Goal: Navigation & Orientation: Find specific page/section

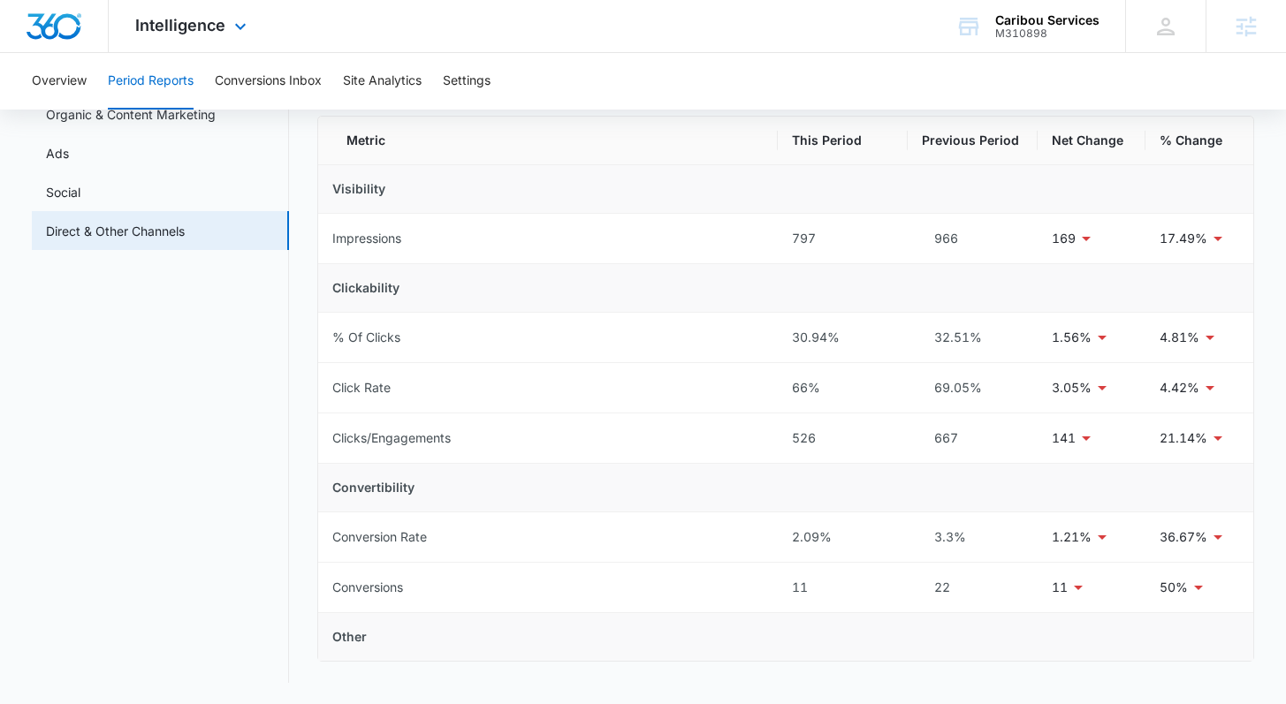
click at [189, 17] on span "Intelligence" at bounding box center [180, 25] width 90 height 19
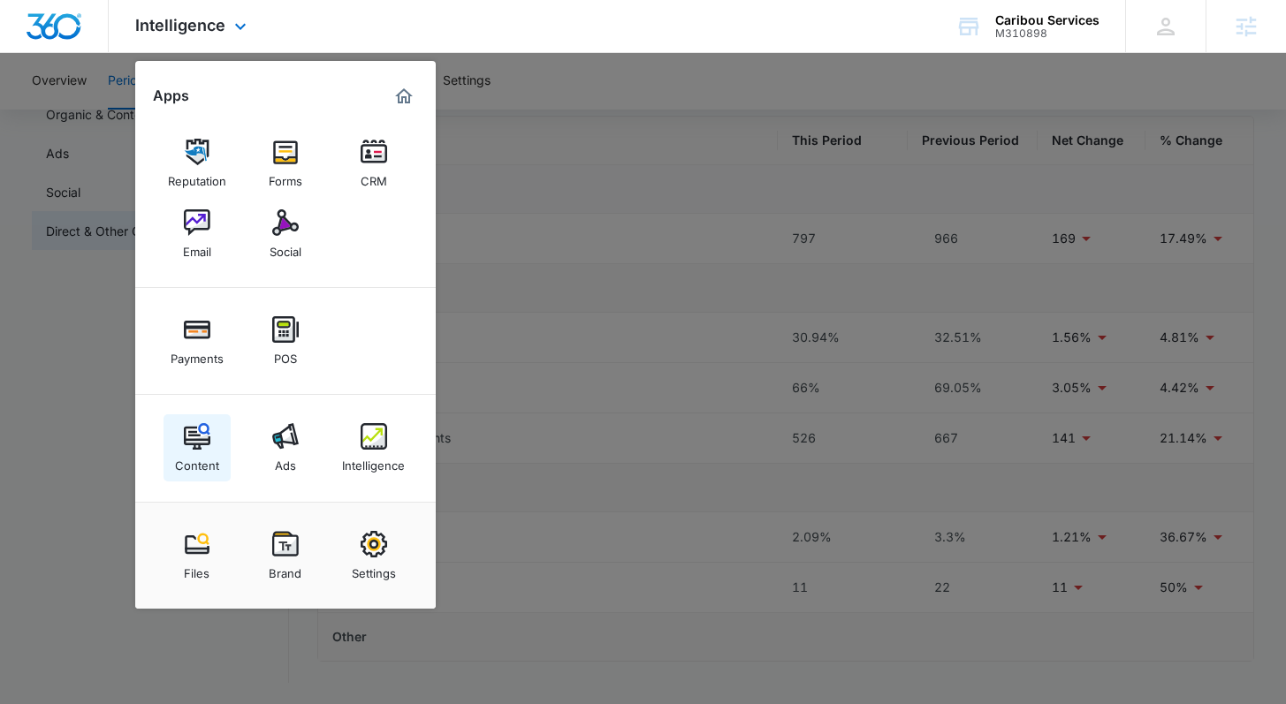
click at [192, 454] on div "Content" at bounding box center [197, 461] width 44 height 23
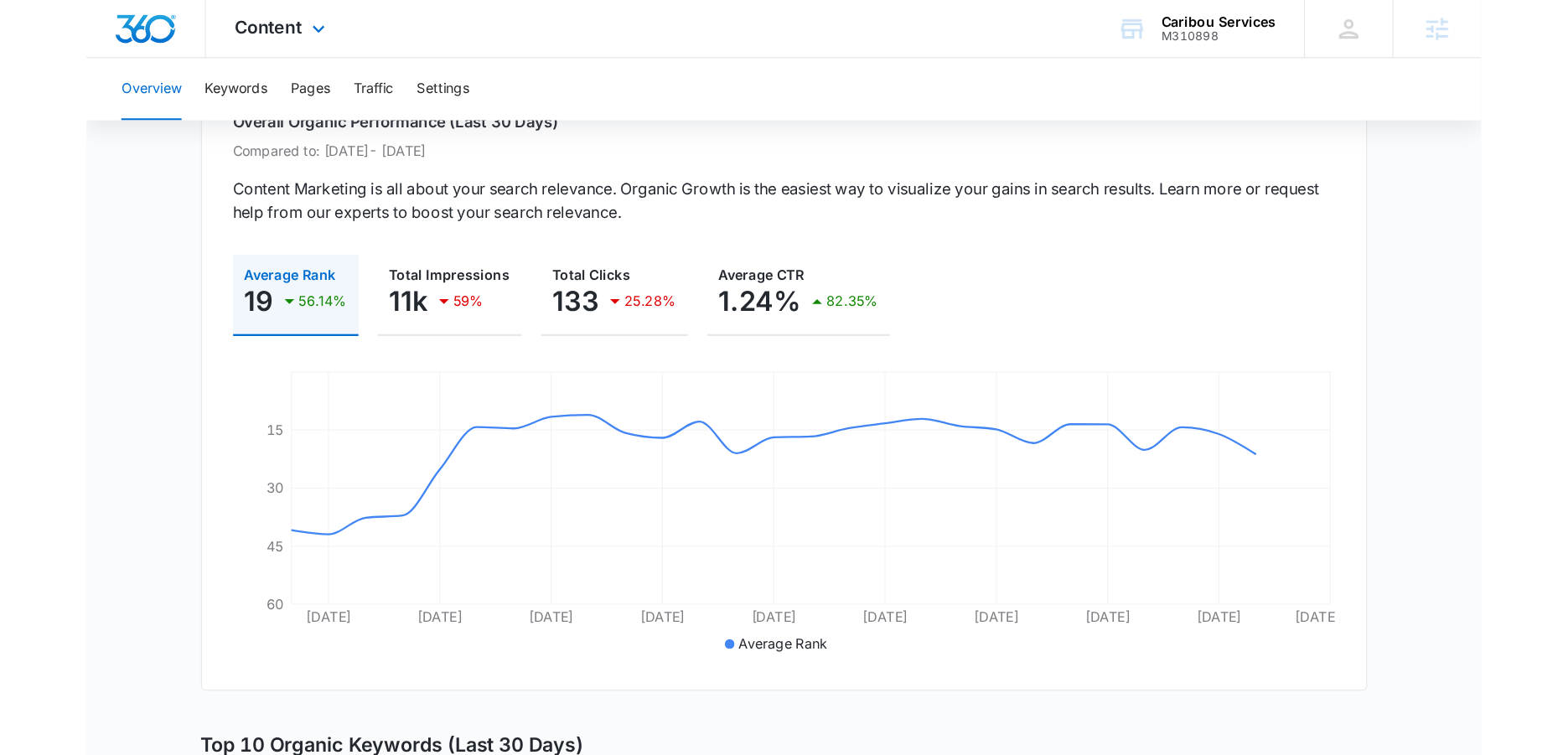
scroll to position [147, 0]
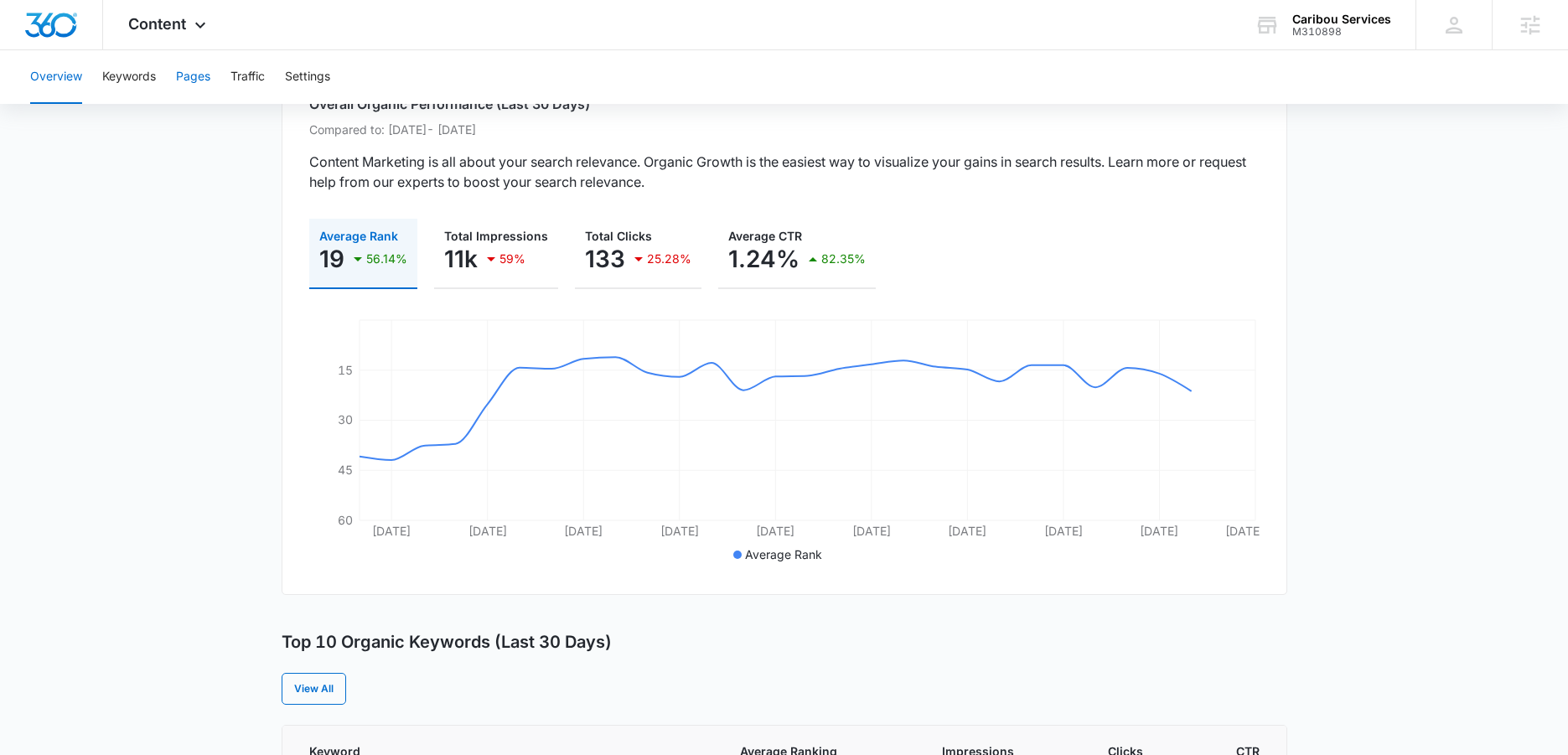
click at [207, 81] on button "Pages" at bounding box center [194, 77] width 34 height 54
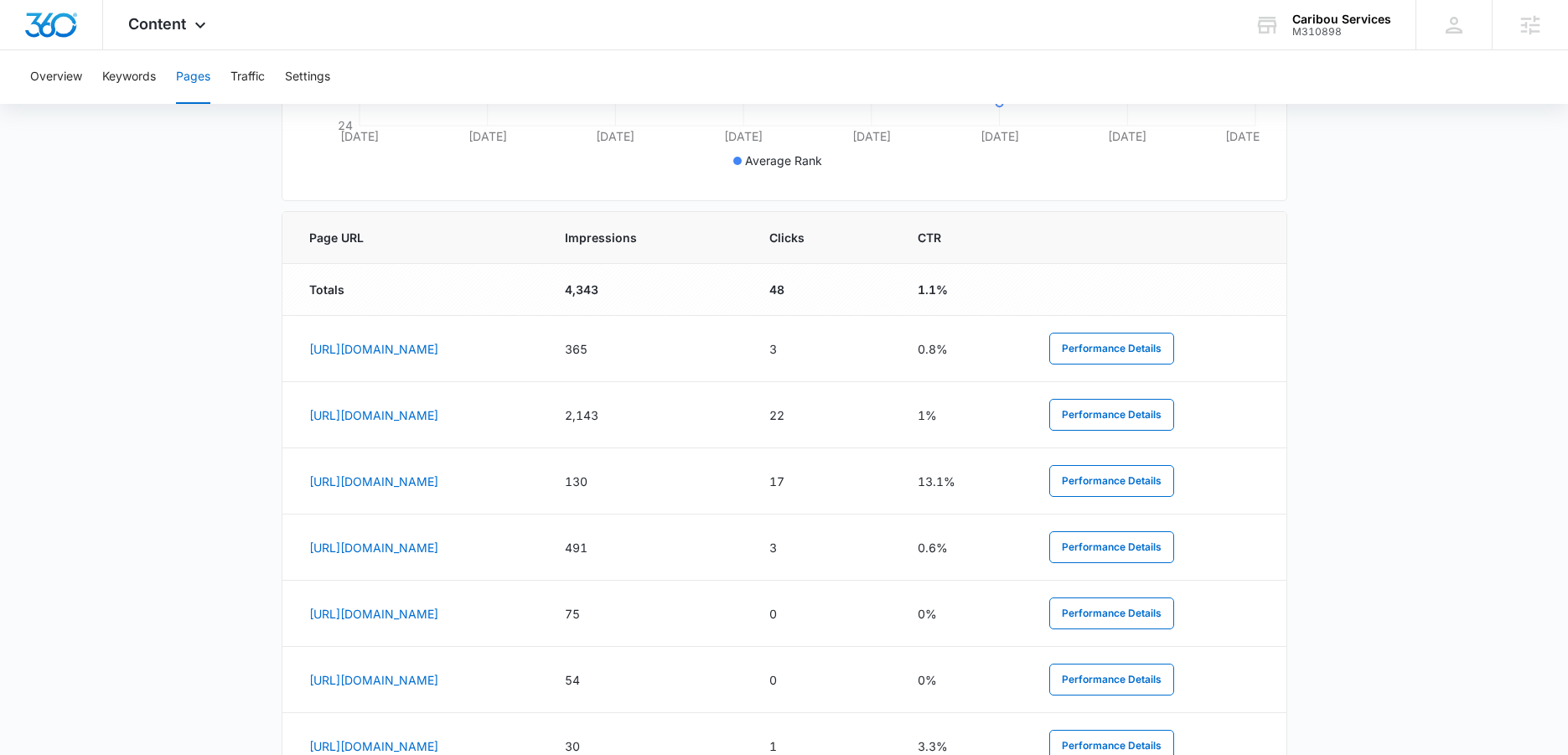
scroll to position [244, 0]
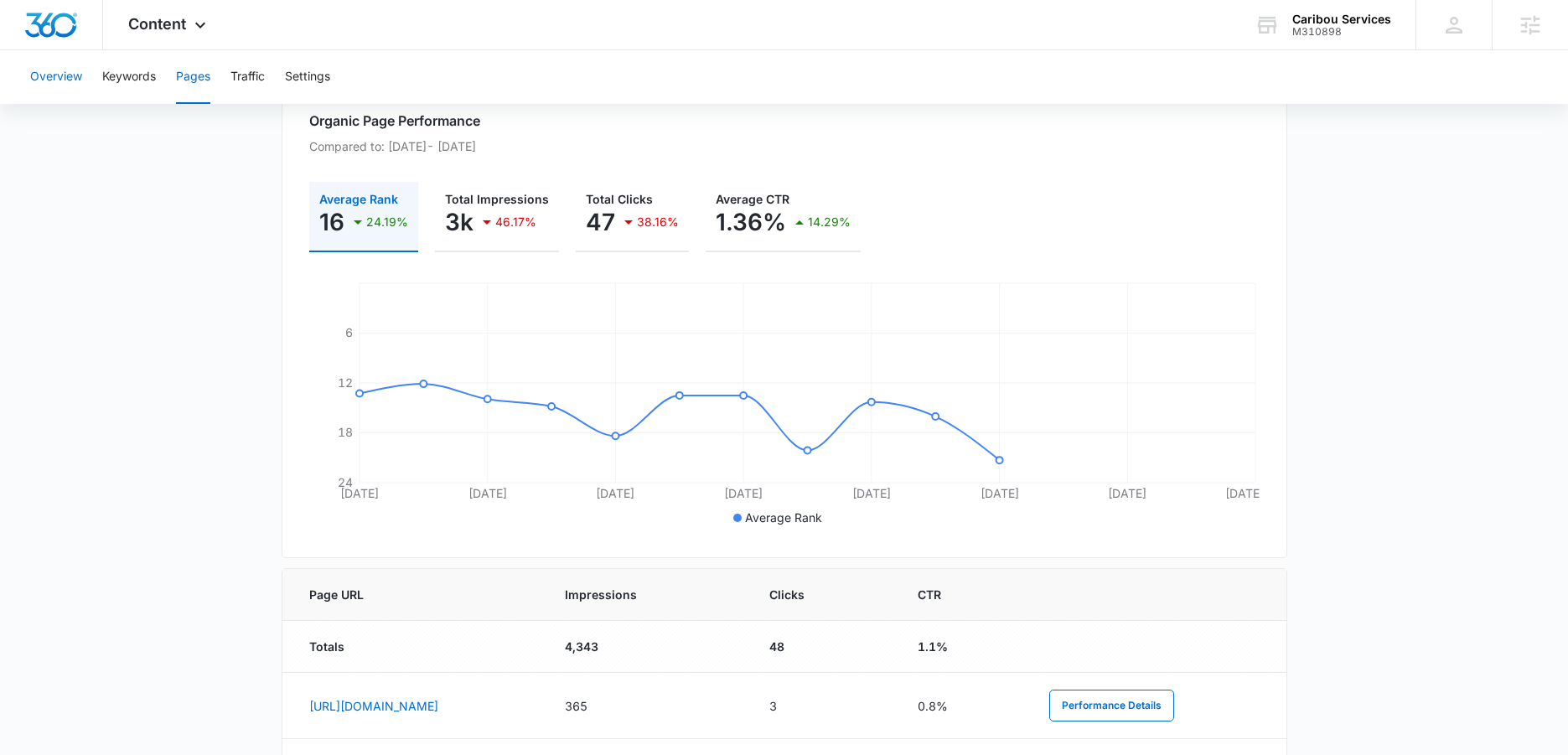
click at [72, 72] on button "Overview" at bounding box center [56, 77] width 52 height 54
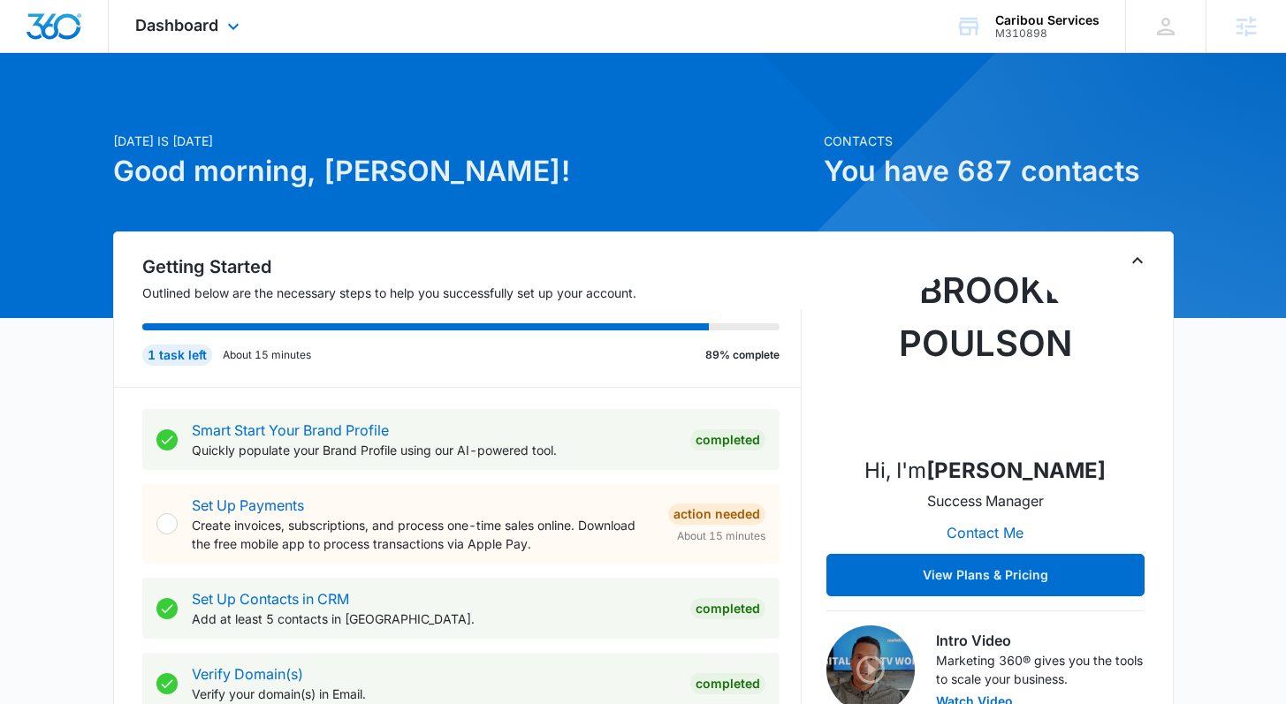
click at [201, 13] on div "Dashboard Apps Reputation Forms CRM Email Social Payments POS Content Ads Intel…" at bounding box center [190, 26] width 162 height 52
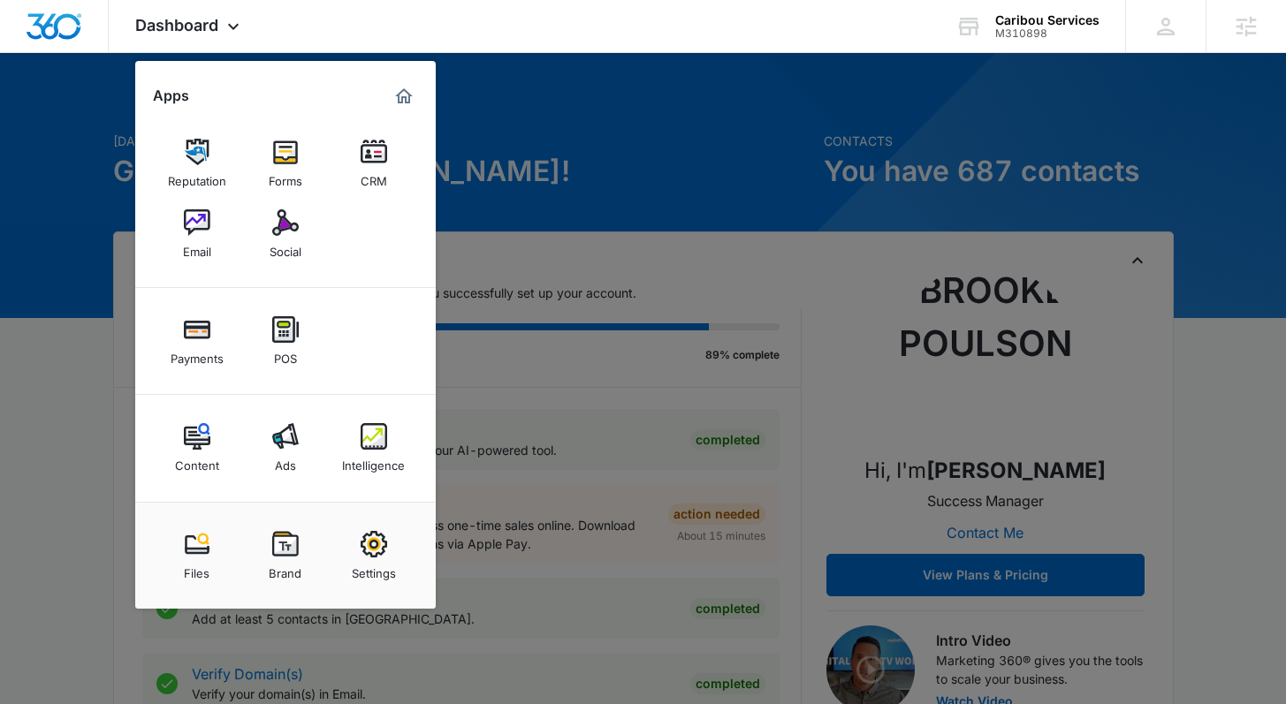
click at [293, 446] on img at bounding box center [285, 436] width 27 height 27
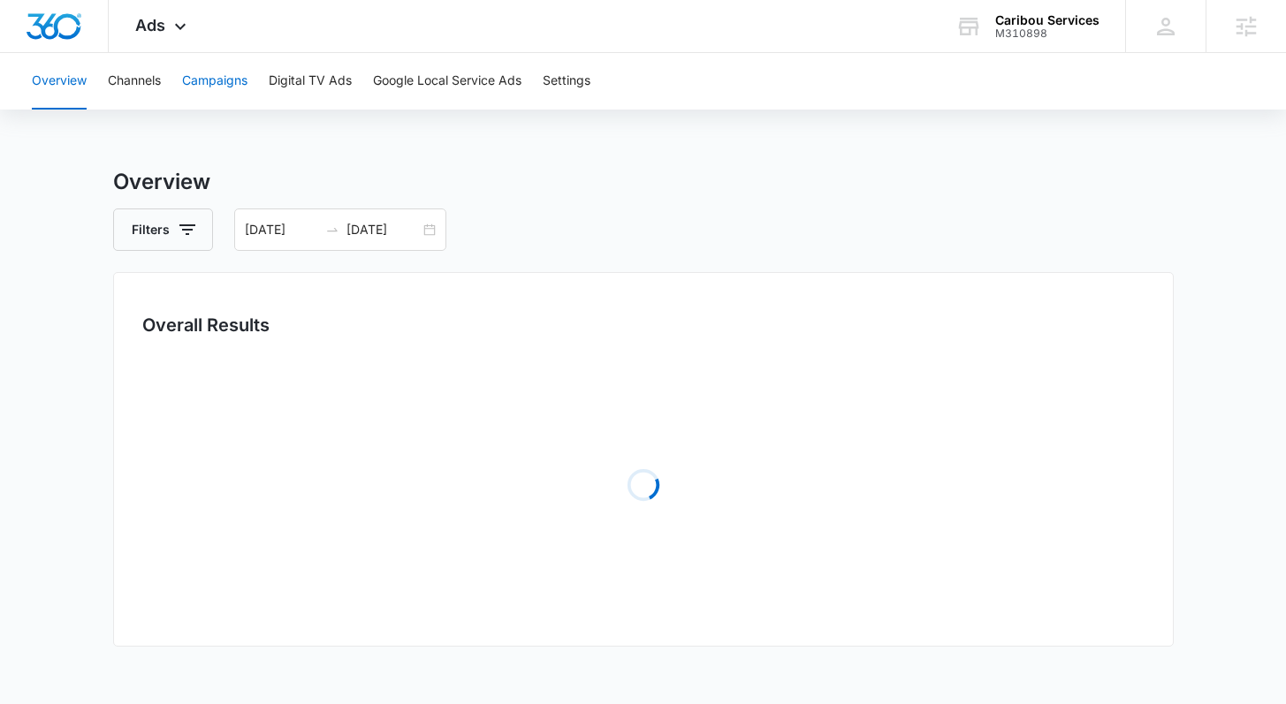
click at [222, 70] on button "Campaigns" at bounding box center [214, 81] width 65 height 57
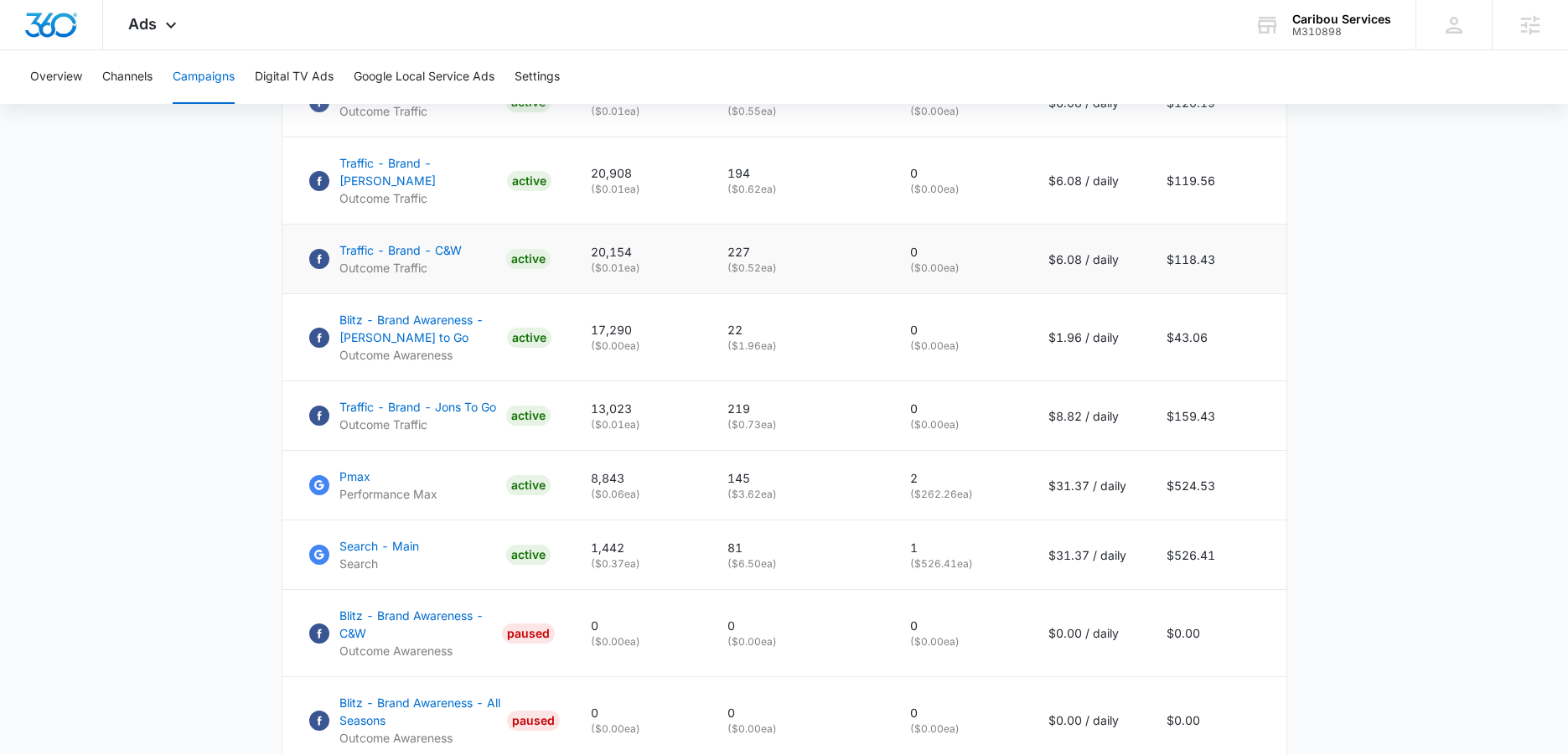
scroll to position [881, 0]
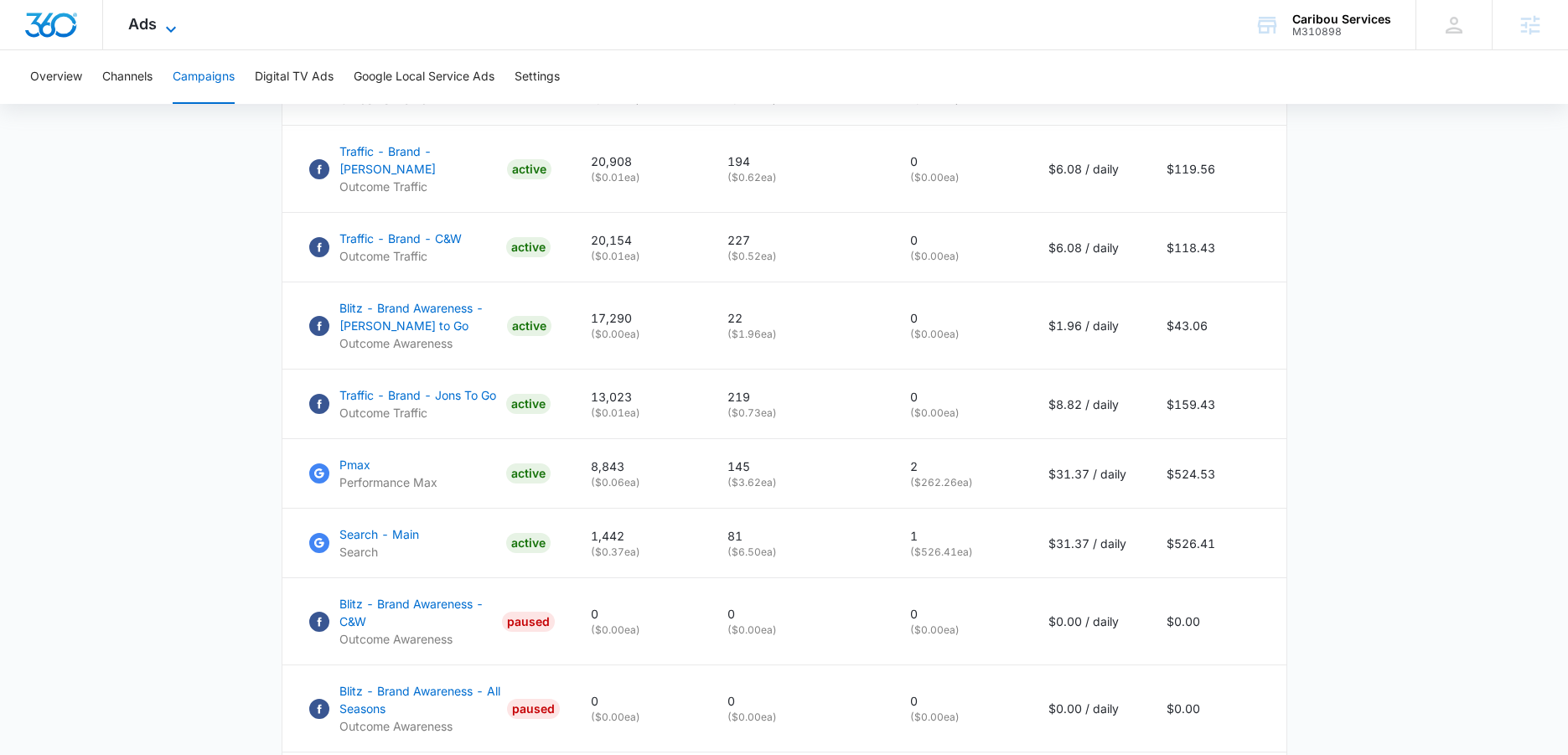
click at [166, 19] on icon at bounding box center [171, 28] width 20 height 20
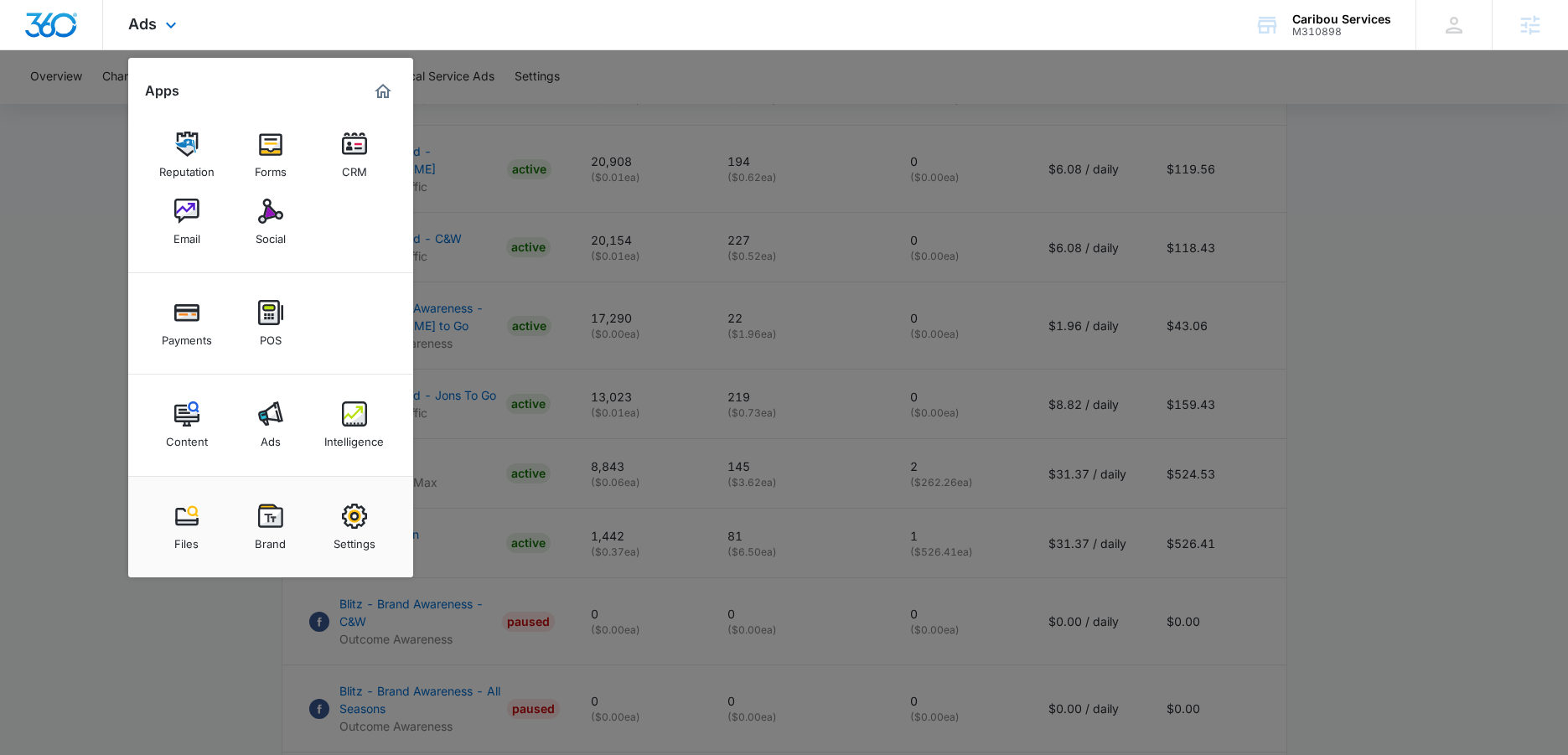
click at [425, 24] on div "Ads Apps Reputation Forms CRM Email Social Payments POS Content Ads Intelligenc…" at bounding box center [784, 25] width 1568 height 50
click at [674, 43] on div "Ads Apps Reputation Forms CRM Email Social Payments POS Content Ads Intelligenc…" at bounding box center [784, 25] width 1568 height 50
click at [752, 86] on div at bounding box center [784, 378] width 1568 height 755
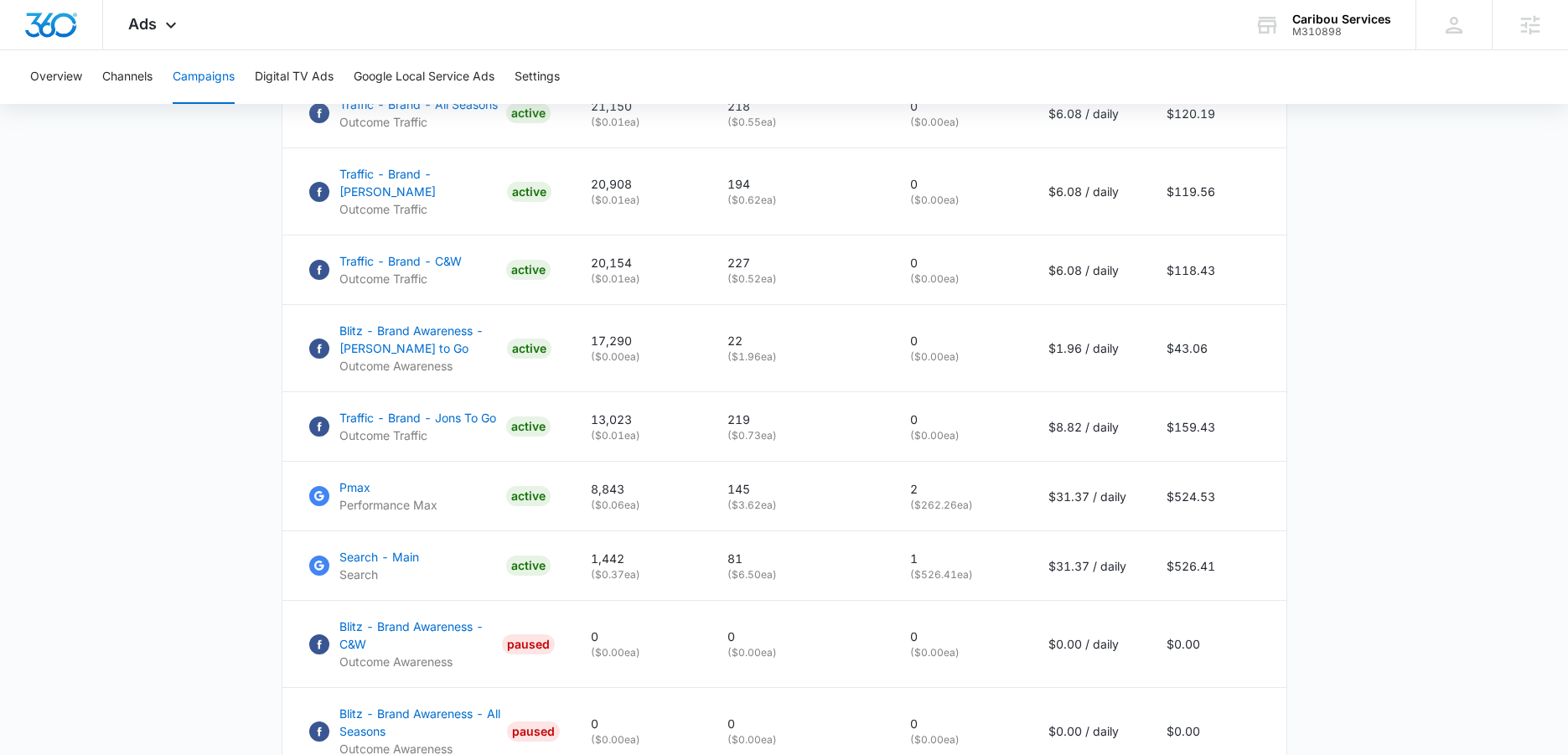
scroll to position [855, 0]
